Goal: Transaction & Acquisition: Book appointment/travel/reservation

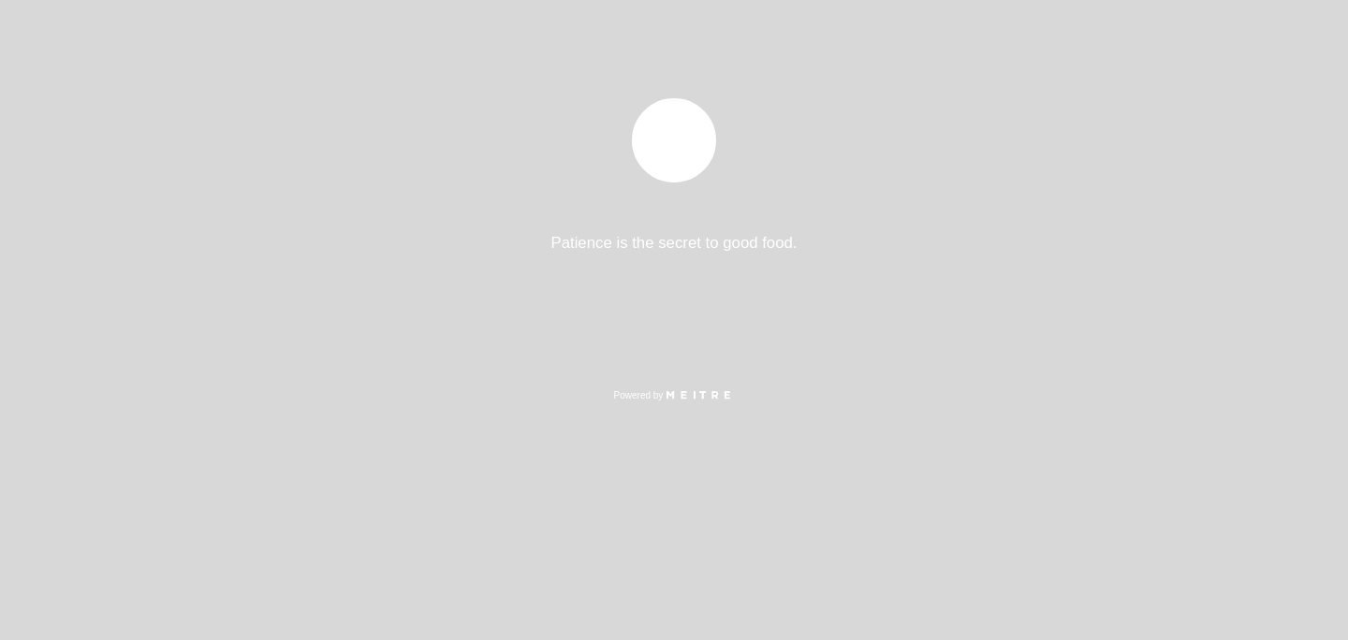
select select "es"
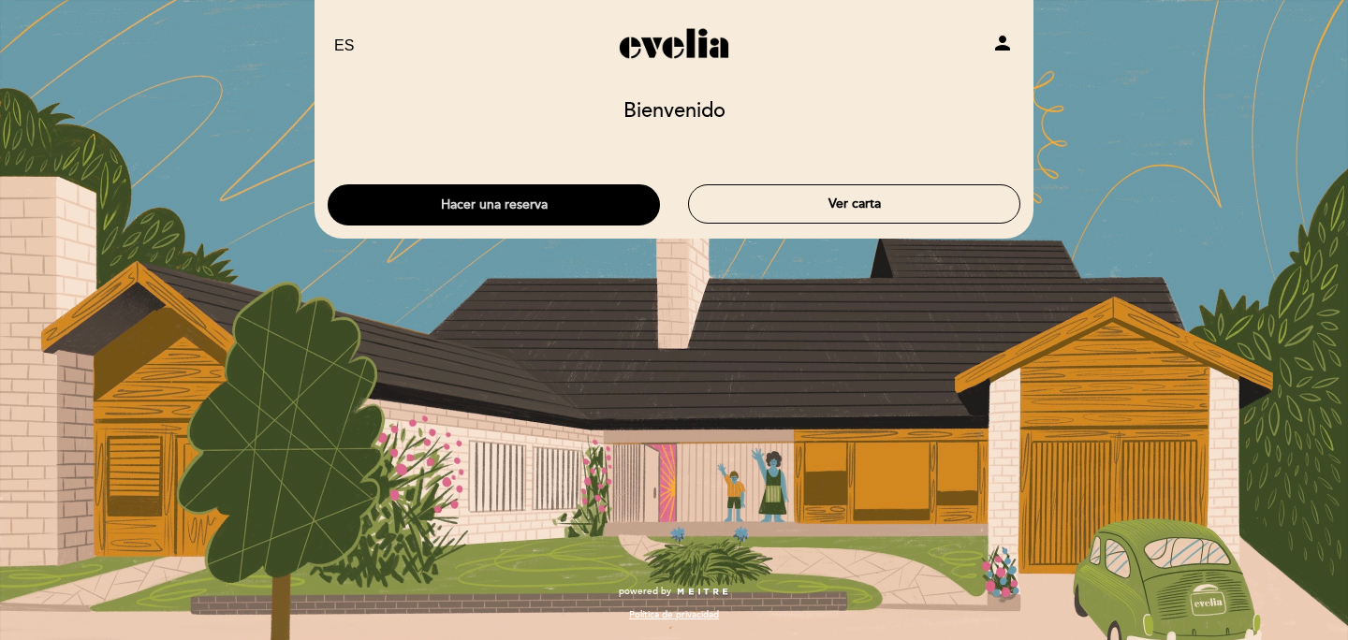
click at [582, 197] on button "Hacer una reserva" at bounding box center [494, 204] width 332 height 41
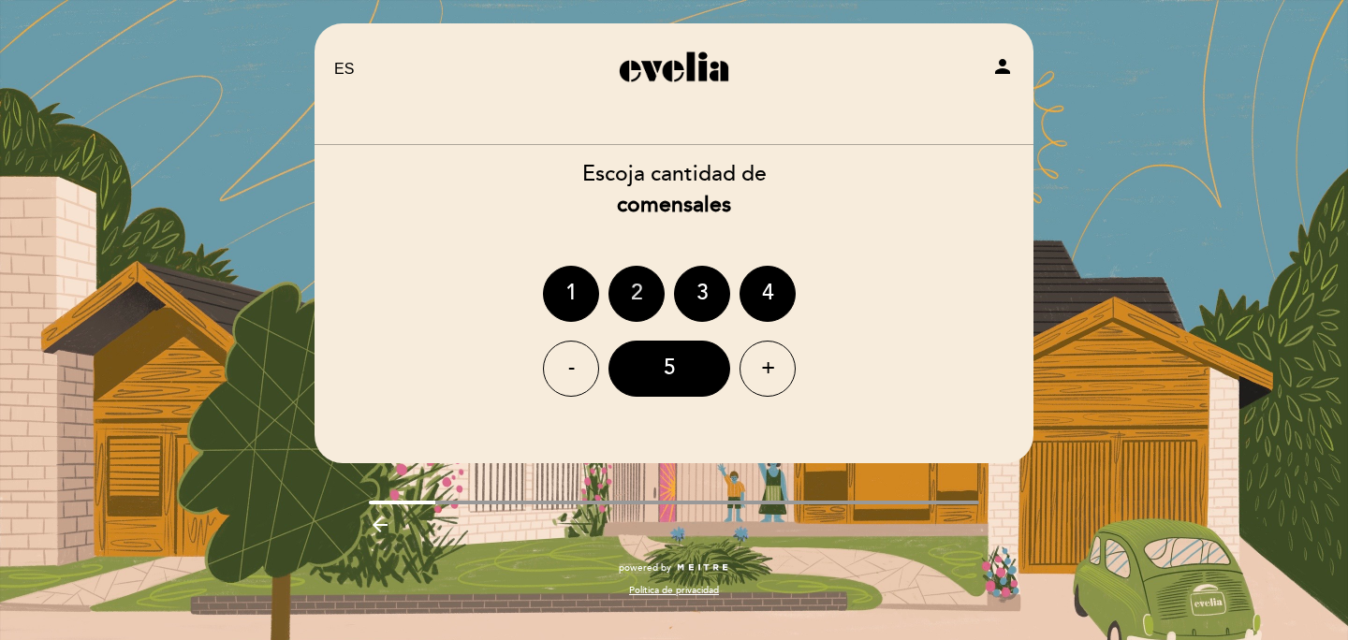
click at [632, 299] on div "2" at bounding box center [637, 294] width 56 height 56
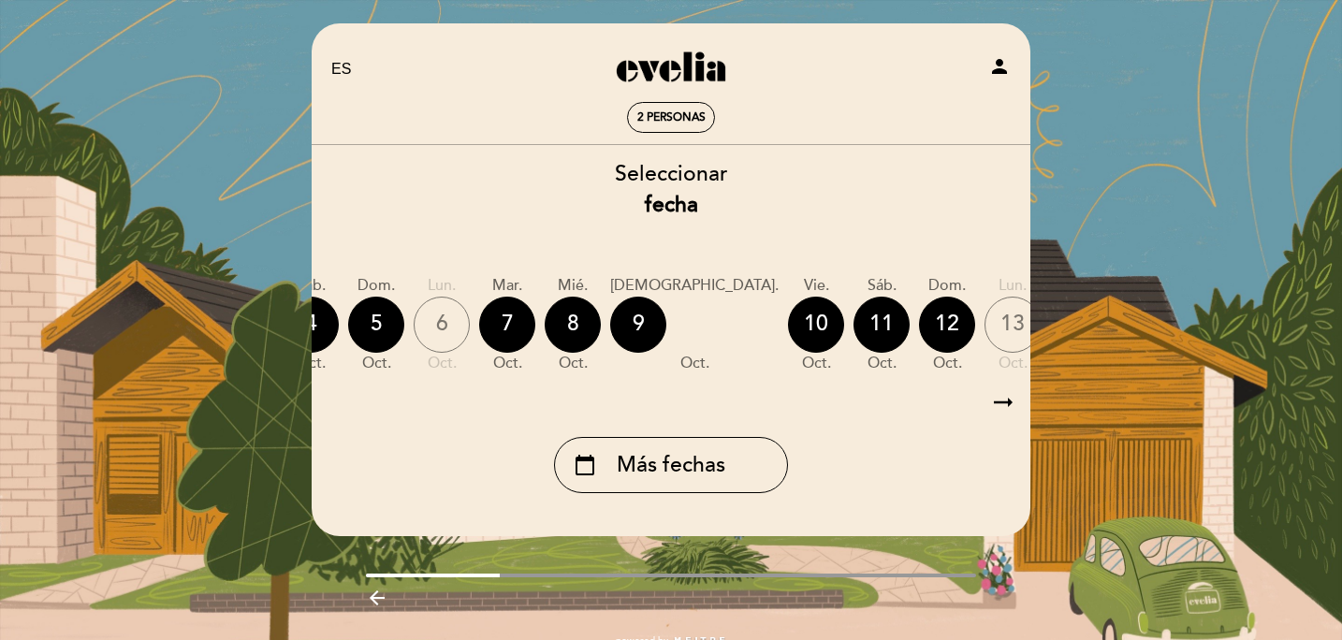
scroll to position [0, 380]
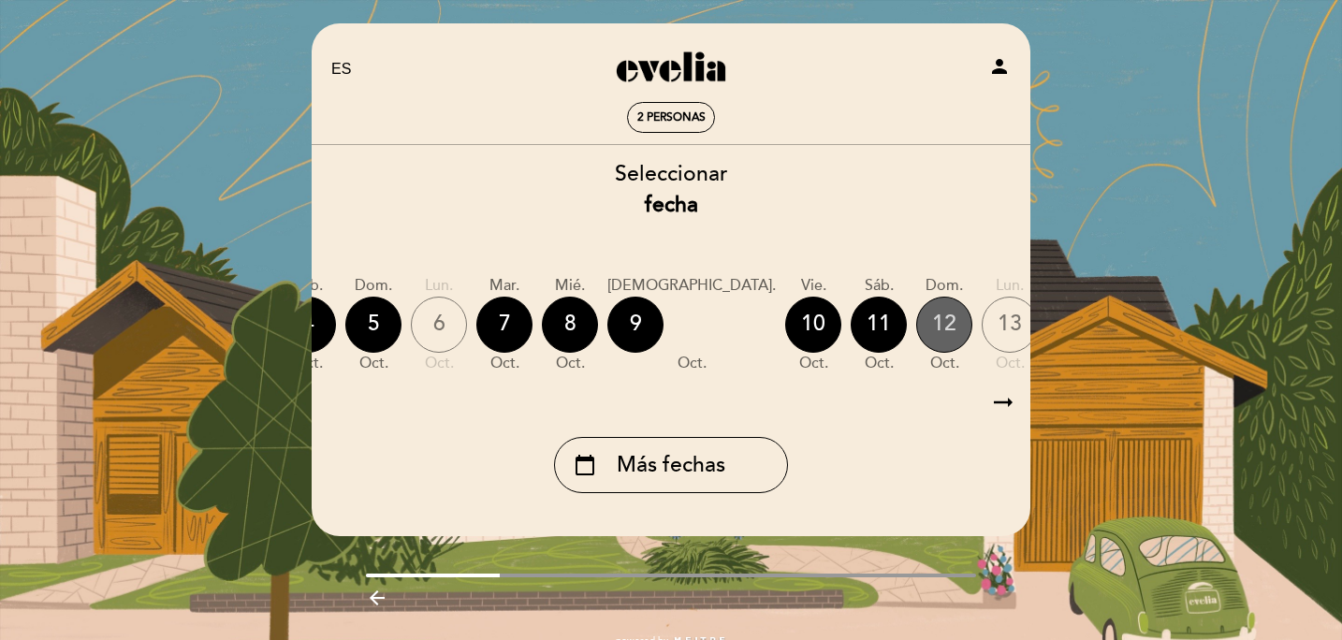
click at [917, 339] on div "12" at bounding box center [945, 325] width 56 height 56
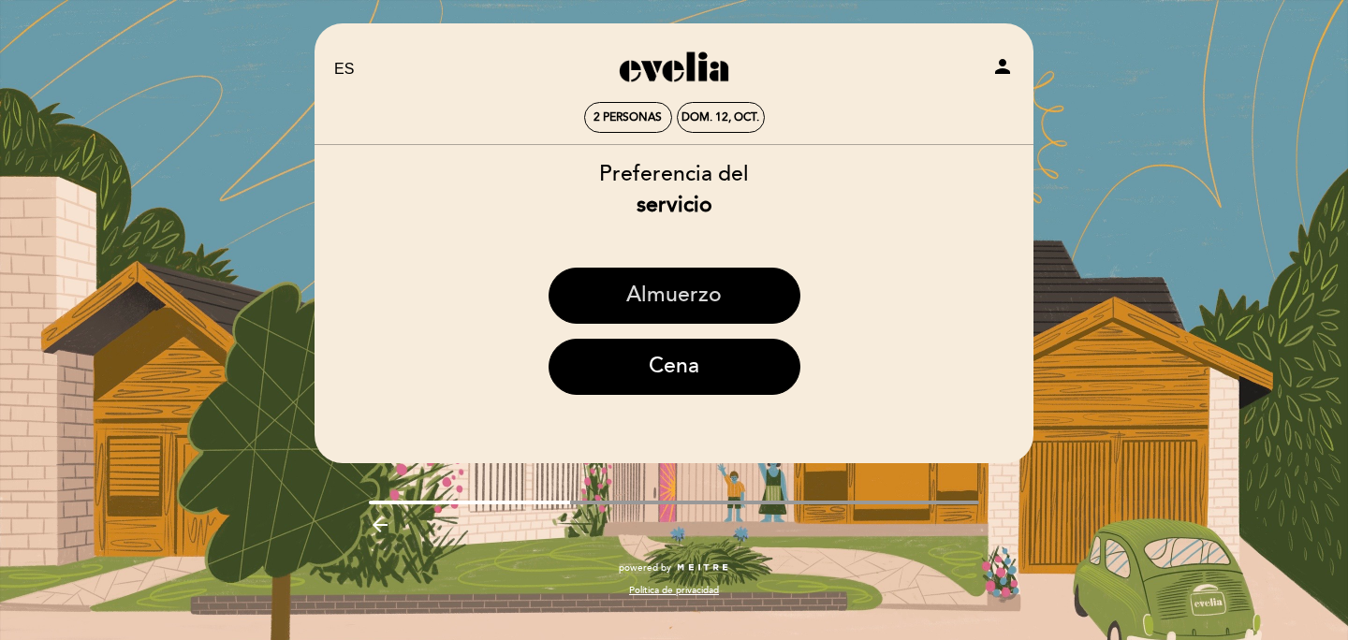
click at [698, 294] on button "Almuerzo" at bounding box center [675, 296] width 252 height 56
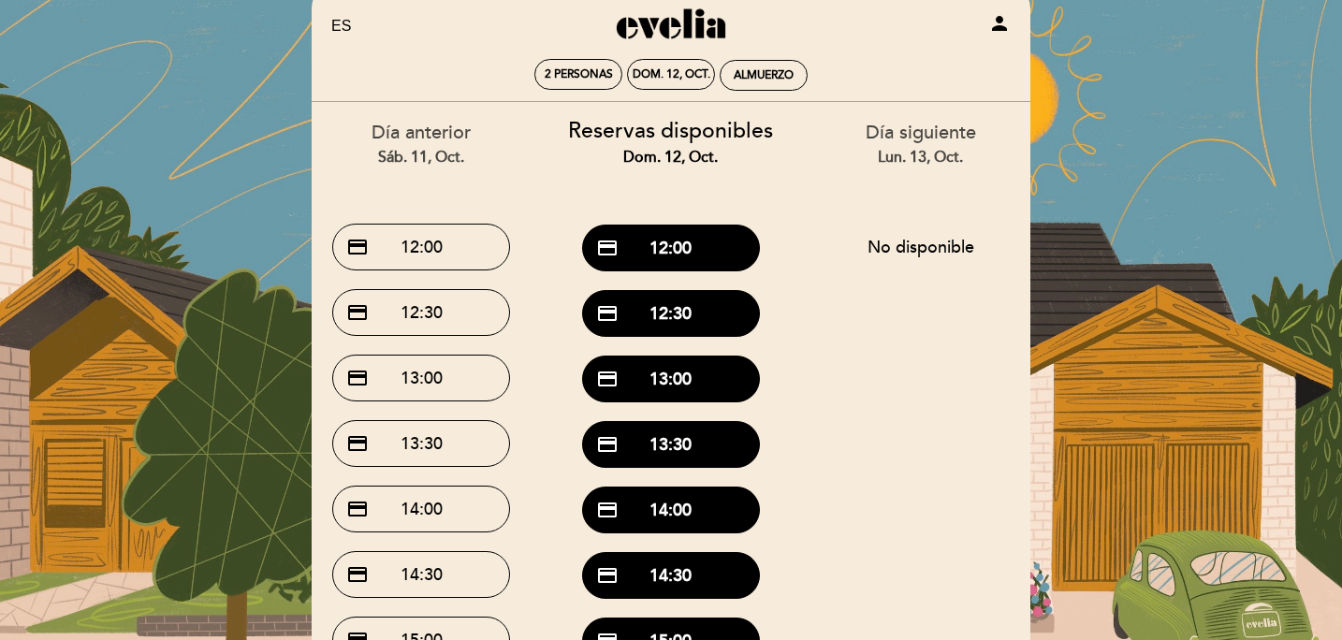
scroll to position [0, 0]
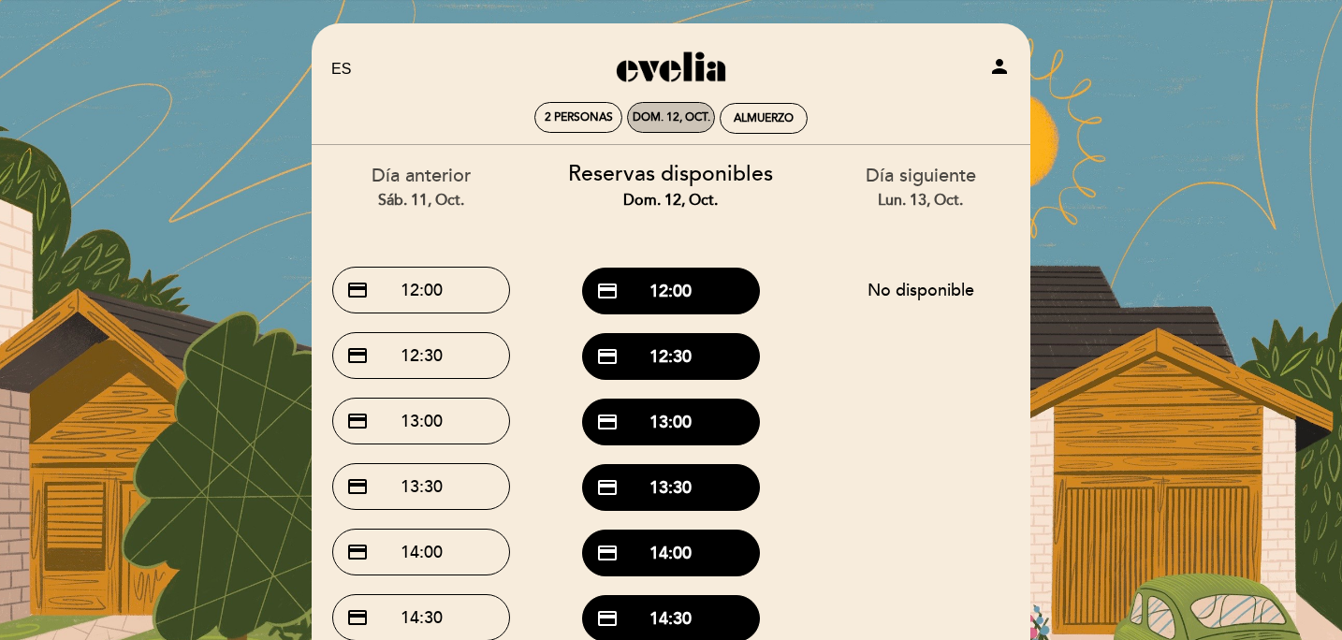
click at [691, 115] on div "dom. 12, oct." at bounding box center [672, 117] width 78 height 14
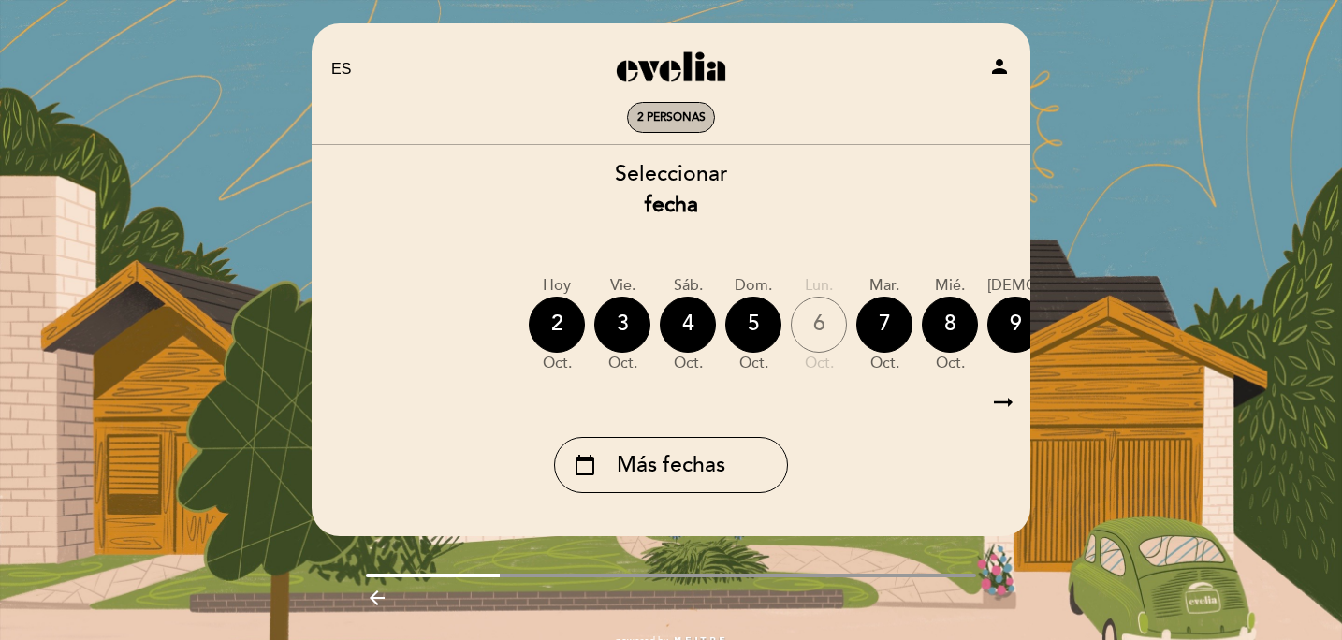
click at [659, 121] on span "2 personas" at bounding box center [672, 117] width 68 height 14
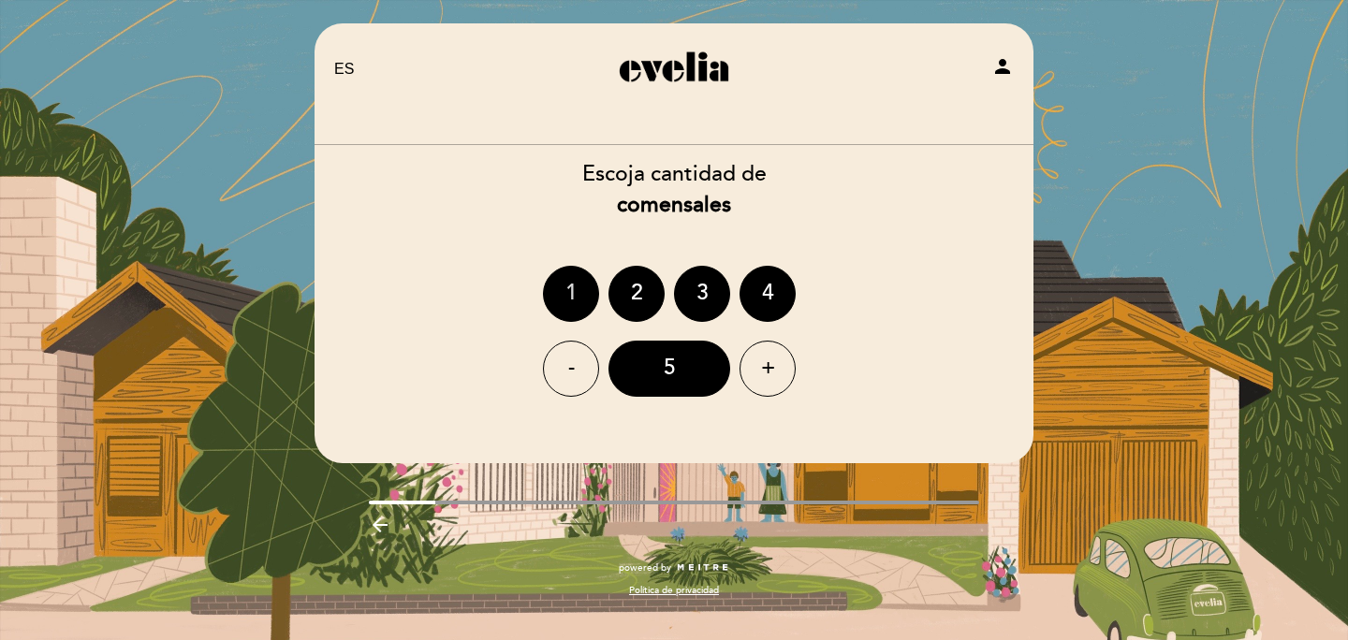
click at [580, 306] on div "1" at bounding box center [571, 294] width 56 height 56
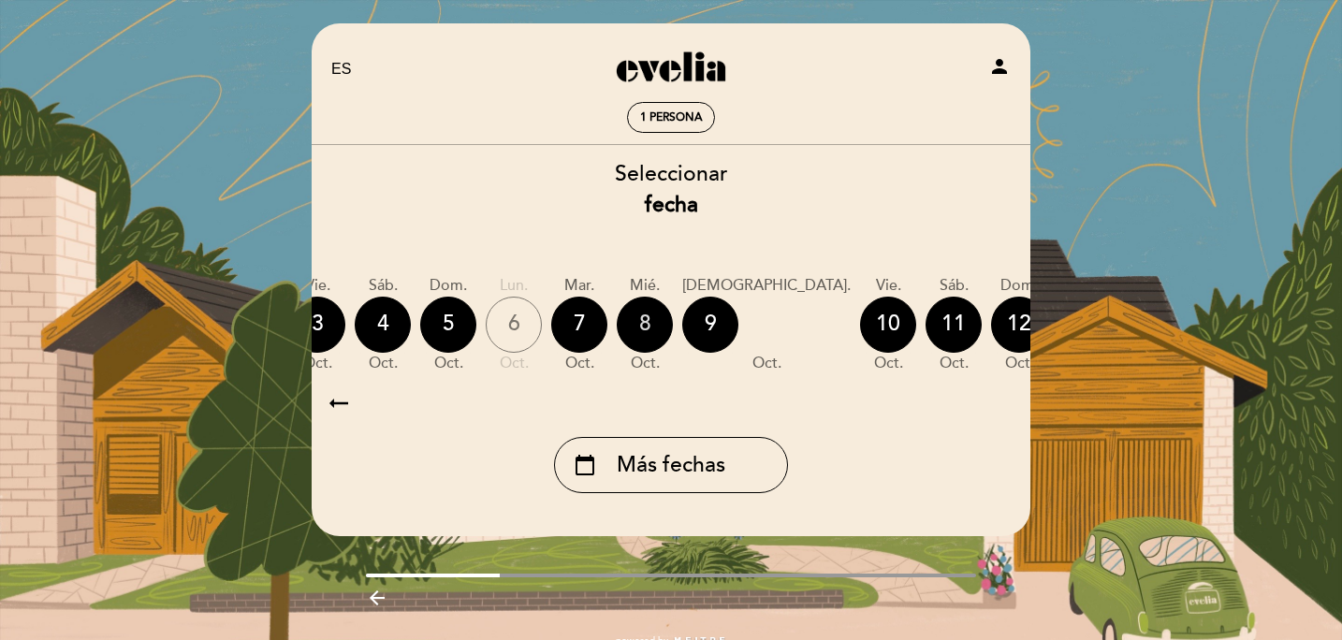
scroll to position [0, 359]
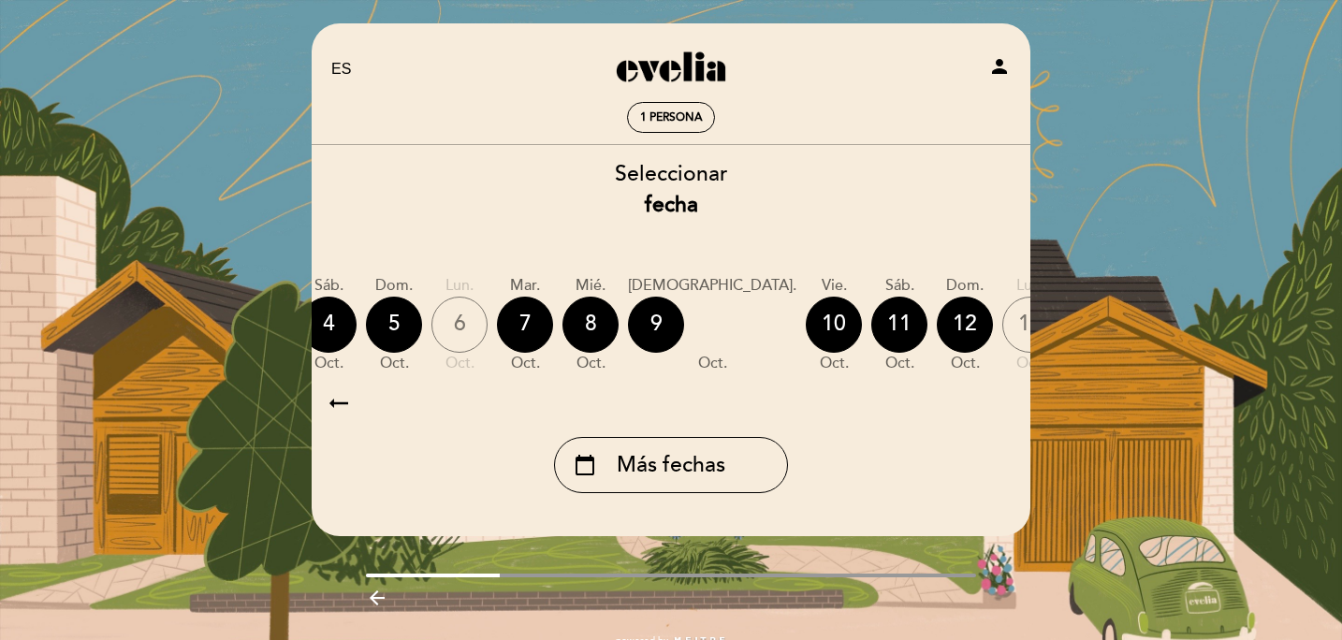
click at [1003, 335] on div "13" at bounding box center [1031, 325] width 56 height 56
click at [1068, 330] on div "14" at bounding box center [1096, 325] width 56 height 56
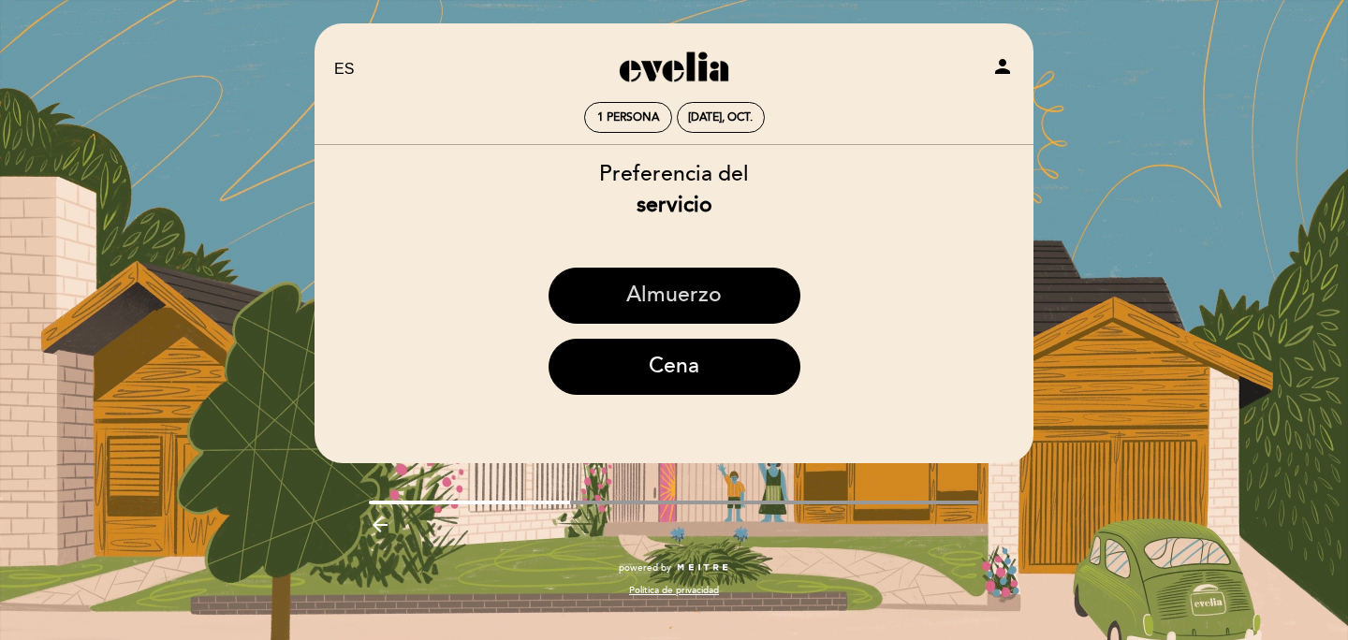
click at [699, 301] on button "Almuerzo" at bounding box center [675, 296] width 252 height 56
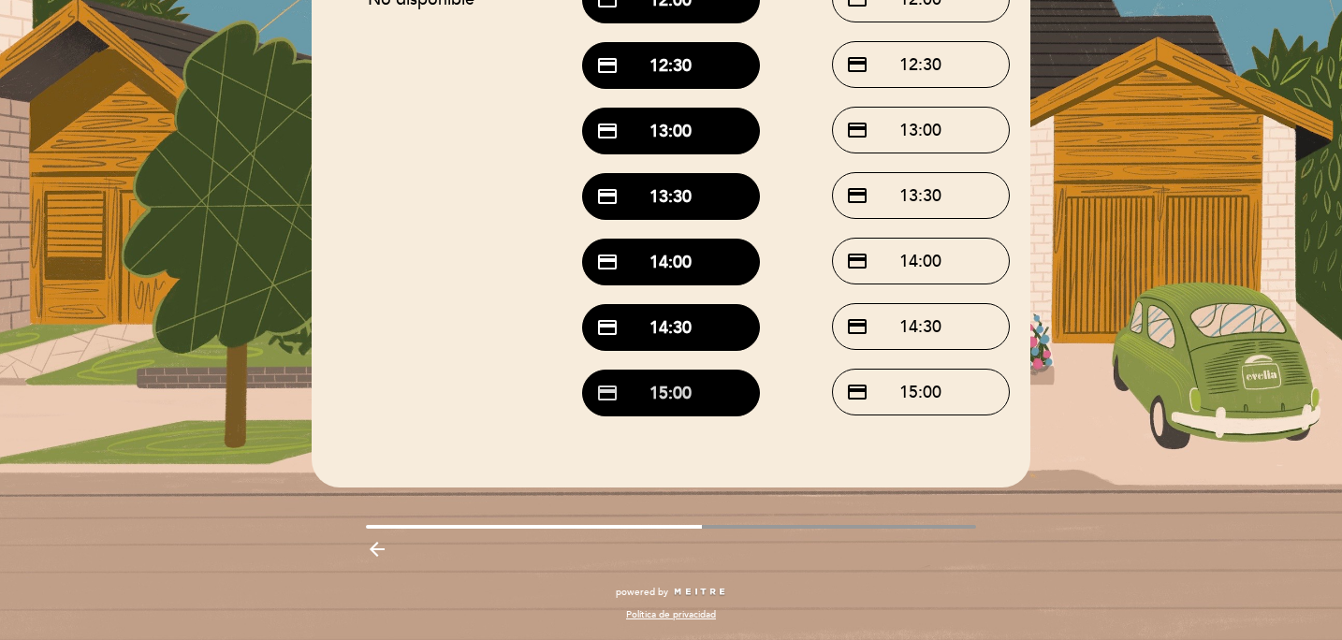
scroll to position [0, 0]
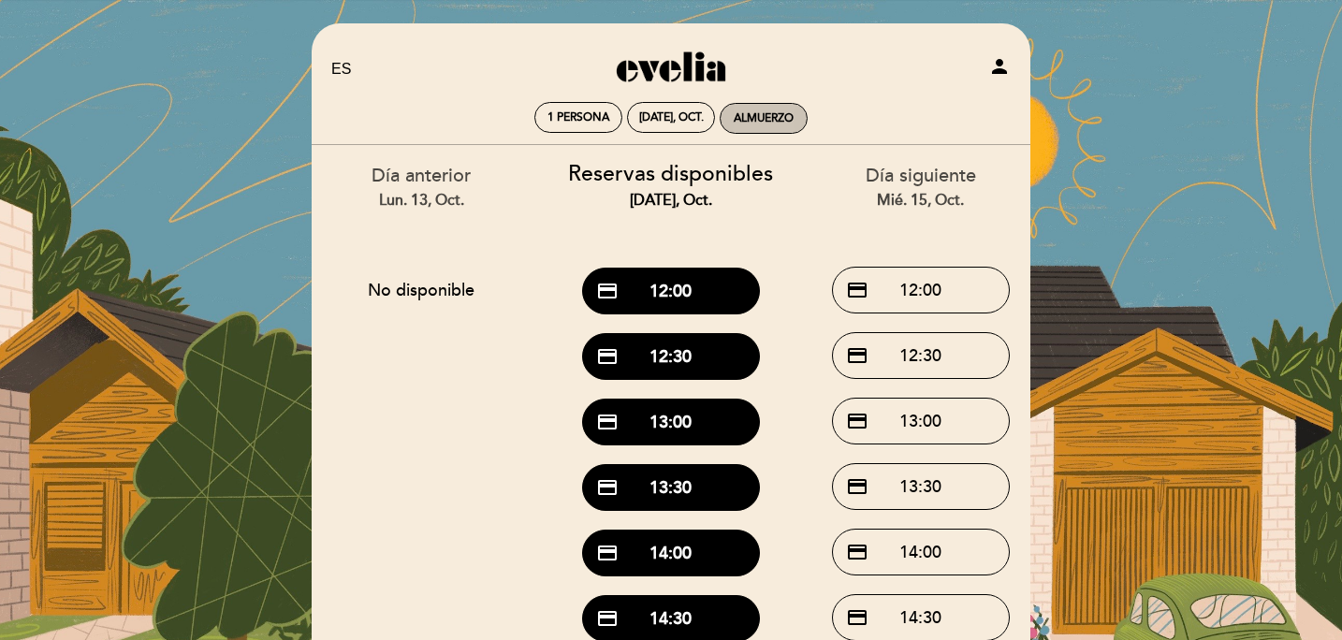
click at [740, 115] on div "Almuerzo" at bounding box center [764, 118] width 60 height 14
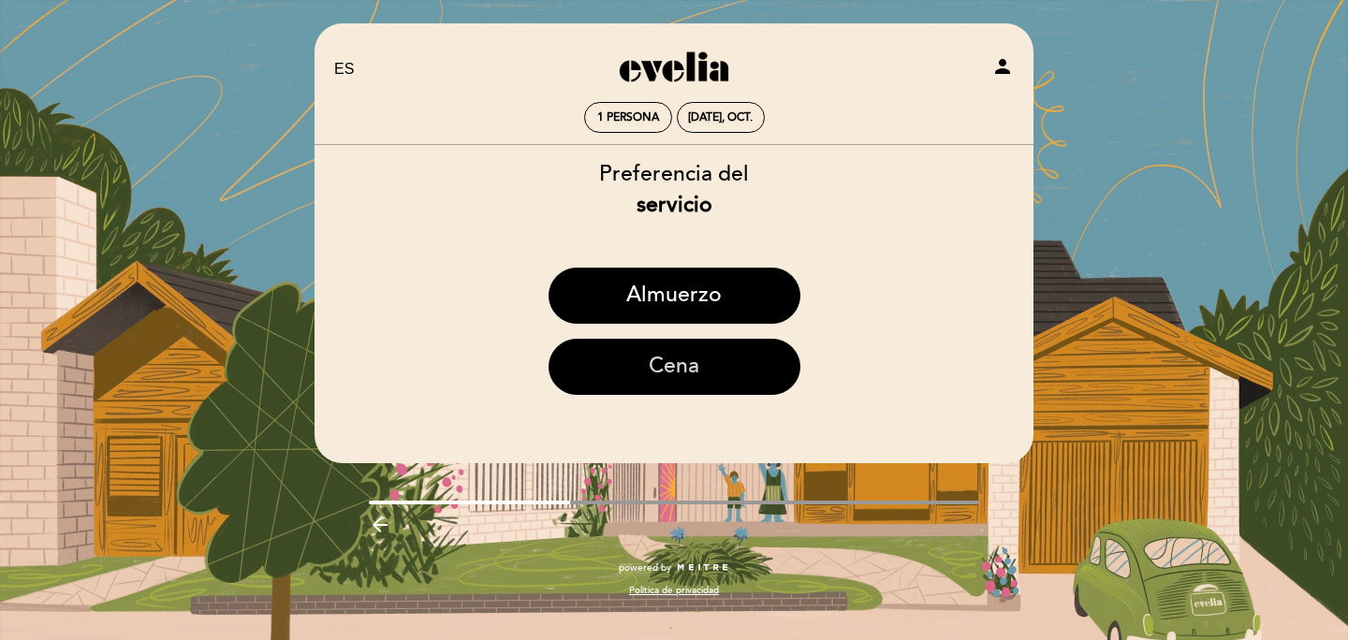
click at [744, 377] on button "Cena" at bounding box center [675, 367] width 252 height 56
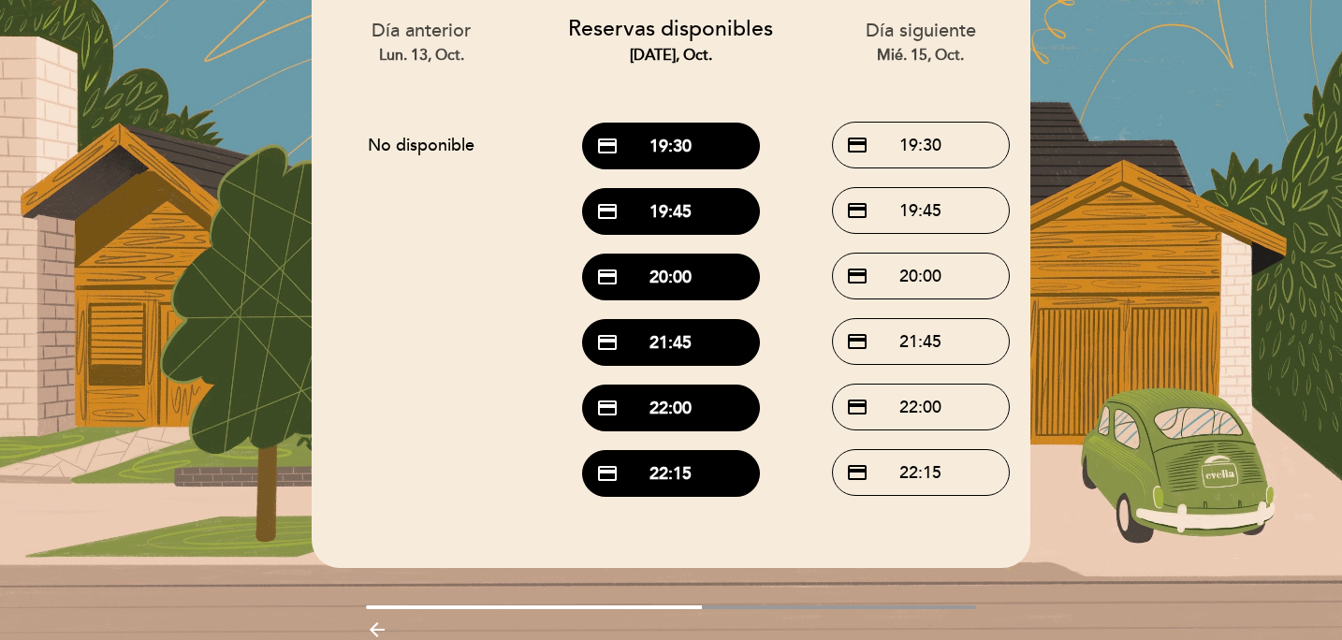
scroll to position [143, 0]
